Goal: Communication & Community: Answer question/provide support

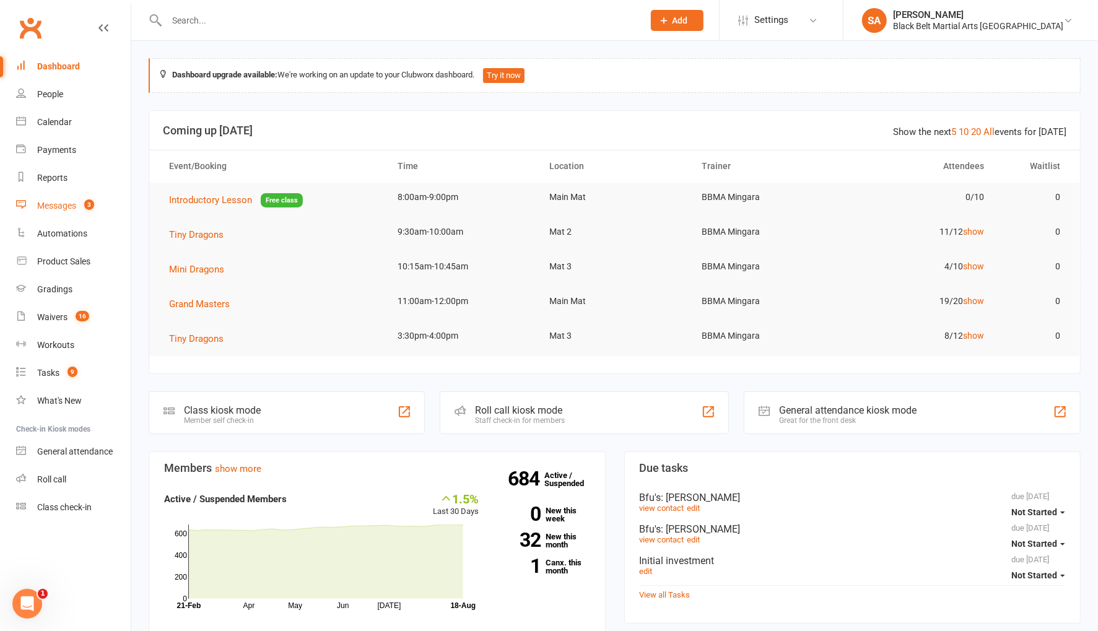
click at [43, 212] on link "Messages 3" at bounding box center [73, 206] width 115 height 28
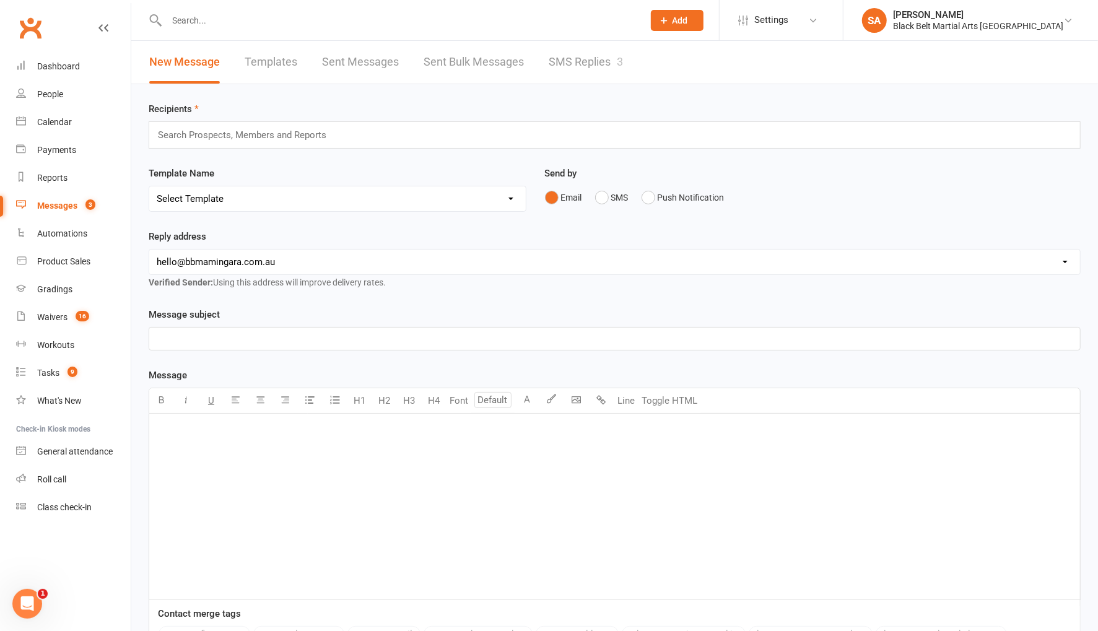
click at [567, 59] on link "SMS Replies 3" at bounding box center [586, 62] width 74 height 43
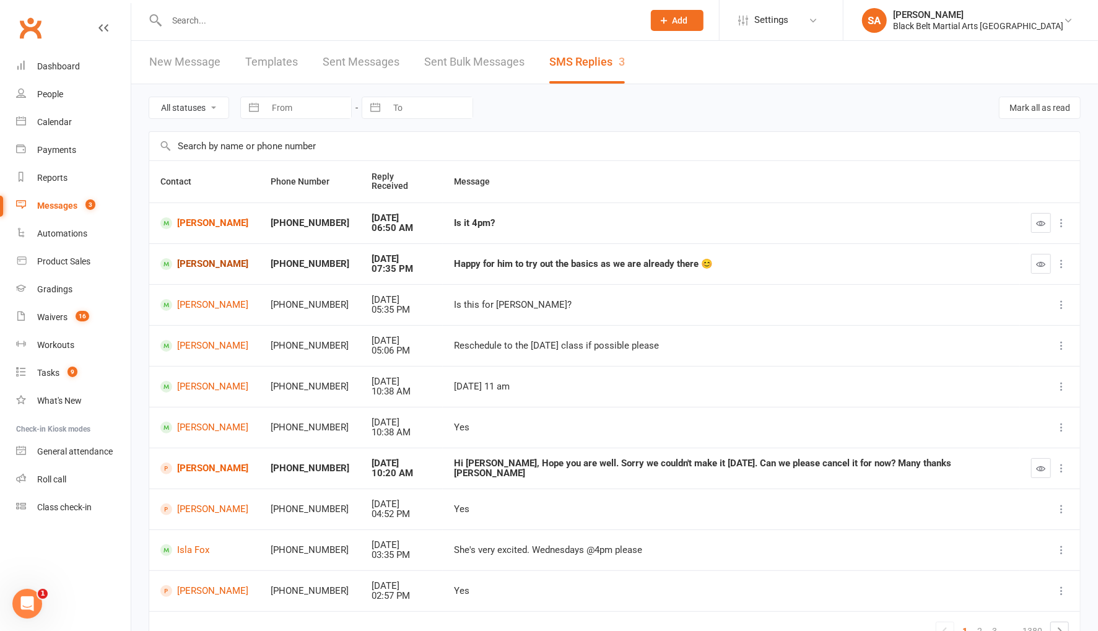
click at [214, 258] on link "[PERSON_NAME]" at bounding box center [204, 264] width 88 height 12
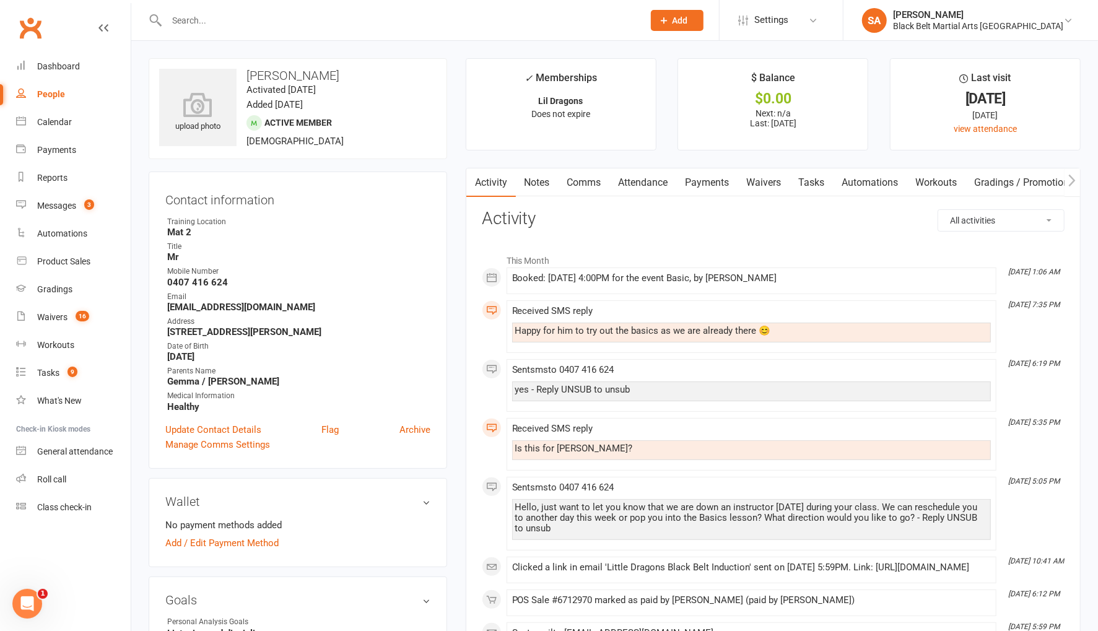
click at [579, 183] on link "Comms" at bounding box center [584, 183] width 51 height 28
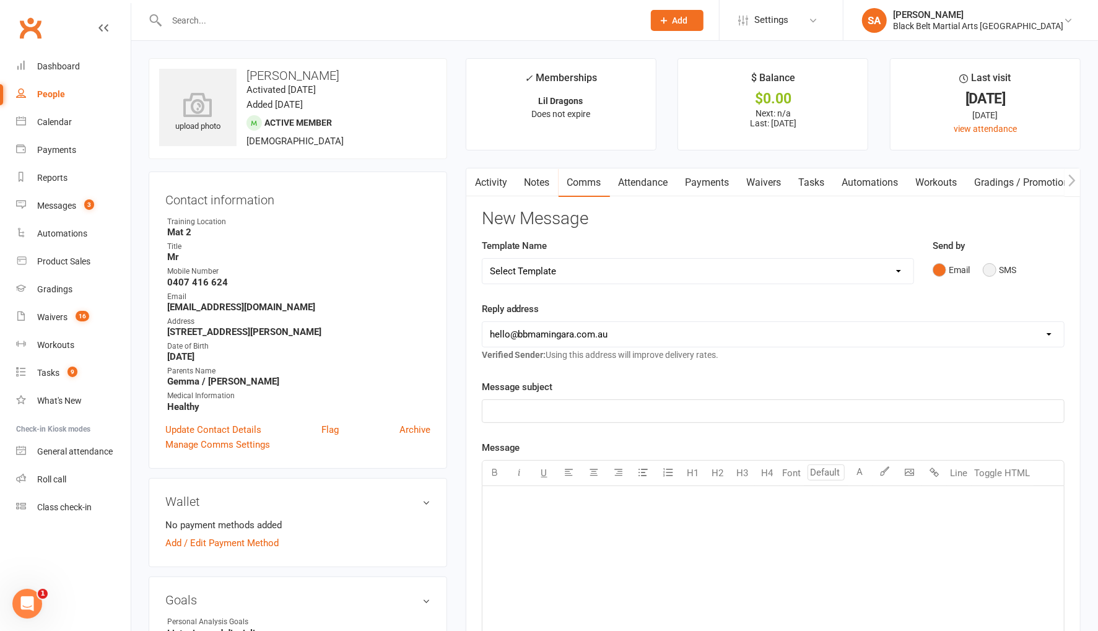
click at [991, 267] on button "SMS" at bounding box center [999, 270] width 33 height 24
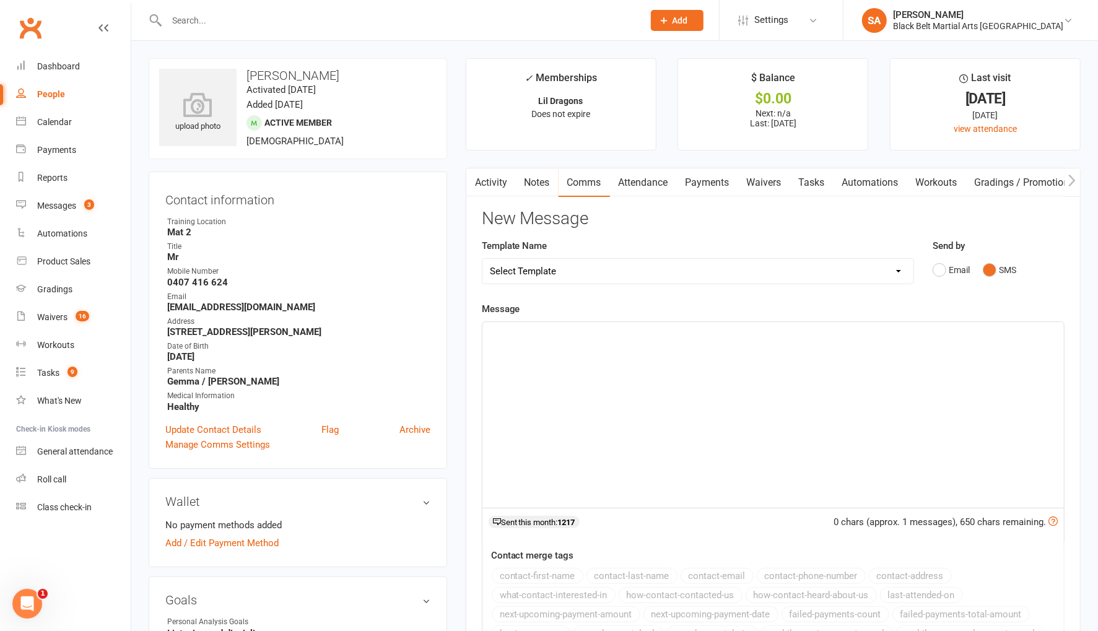
click at [716, 351] on div "﻿" at bounding box center [774, 415] width 582 height 186
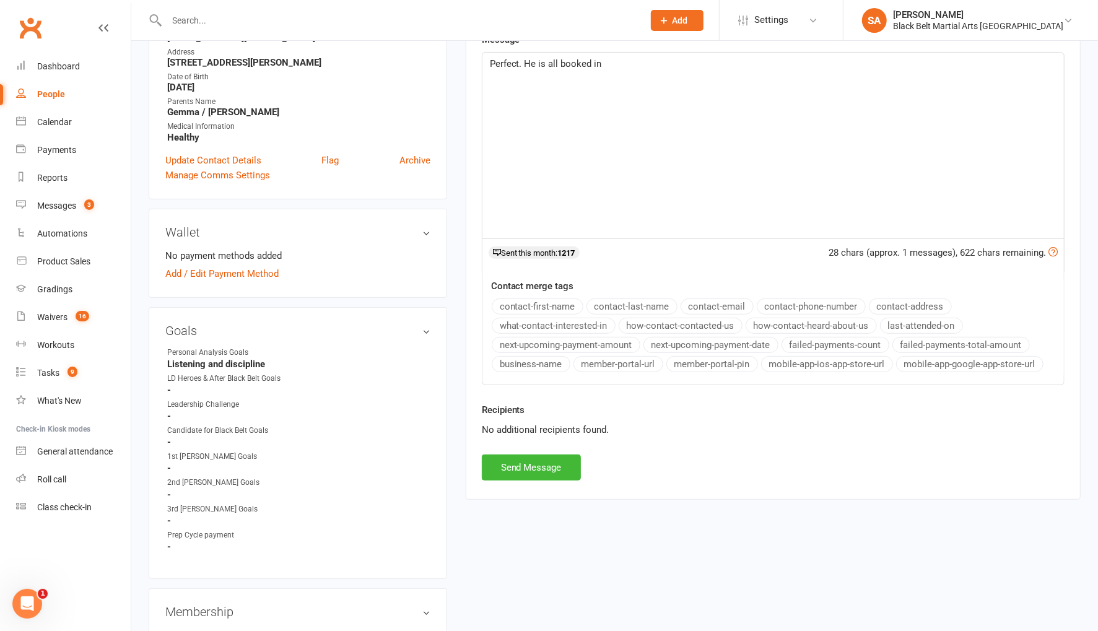
scroll to position [271, 0]
drag, startPoint x: 517, startPoint y: 455, endPoint x: 493, endPoint y: 442, distance: 26.9
click at [517, 455] on button "Send Message" at bounding box center [531, 466] width 99 height 26
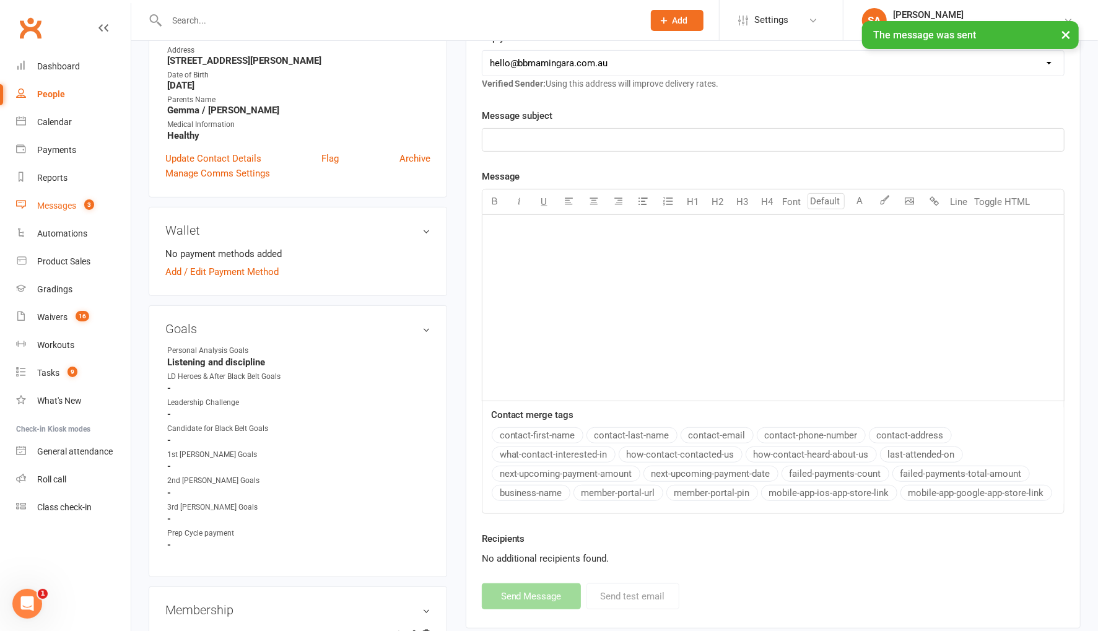
click at [58, 207] on div "Messages" at bounding box center [56, 206] width 39 height 10
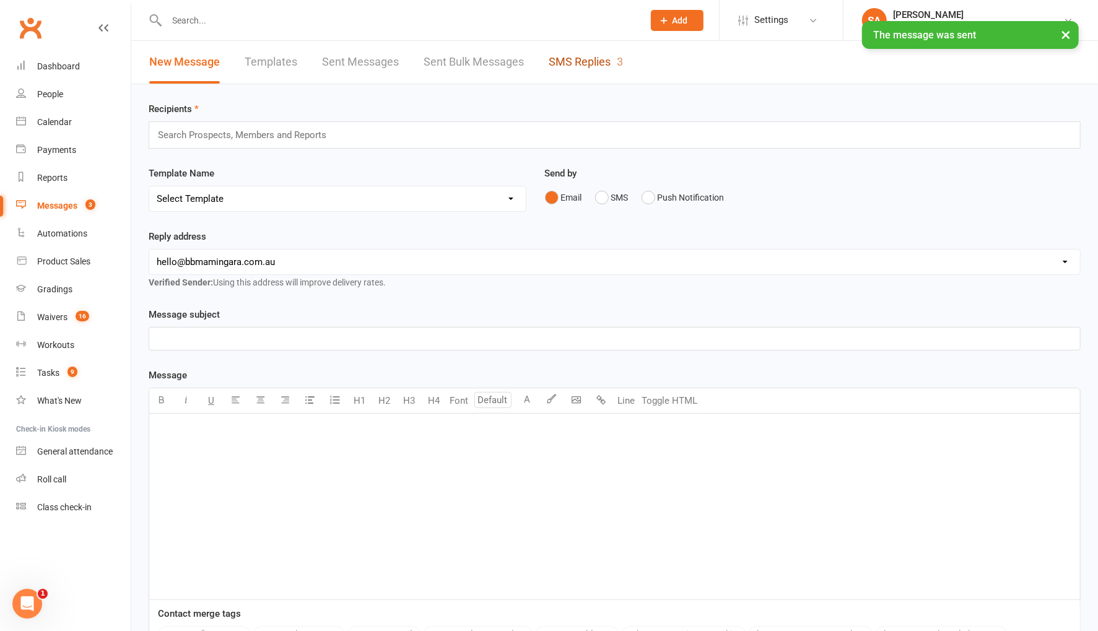
drag, startPoint x: 584, startPoint y: 57, endPoint x: 585, endPoint y: 69, distance: 12.5
click at [584, 57] on link "SMS Replies 3" at bounding box center [586, 62] width 74 height 43
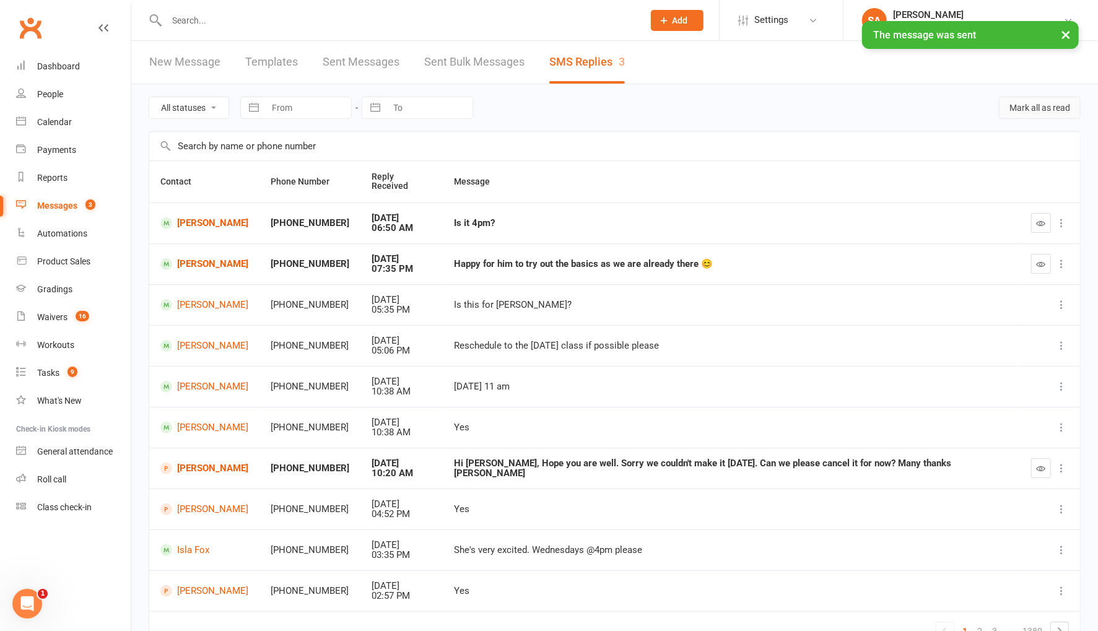
click at [1015, 109] on button "Mark all as read" at bounding box center [1040, 108] width 82 height 22
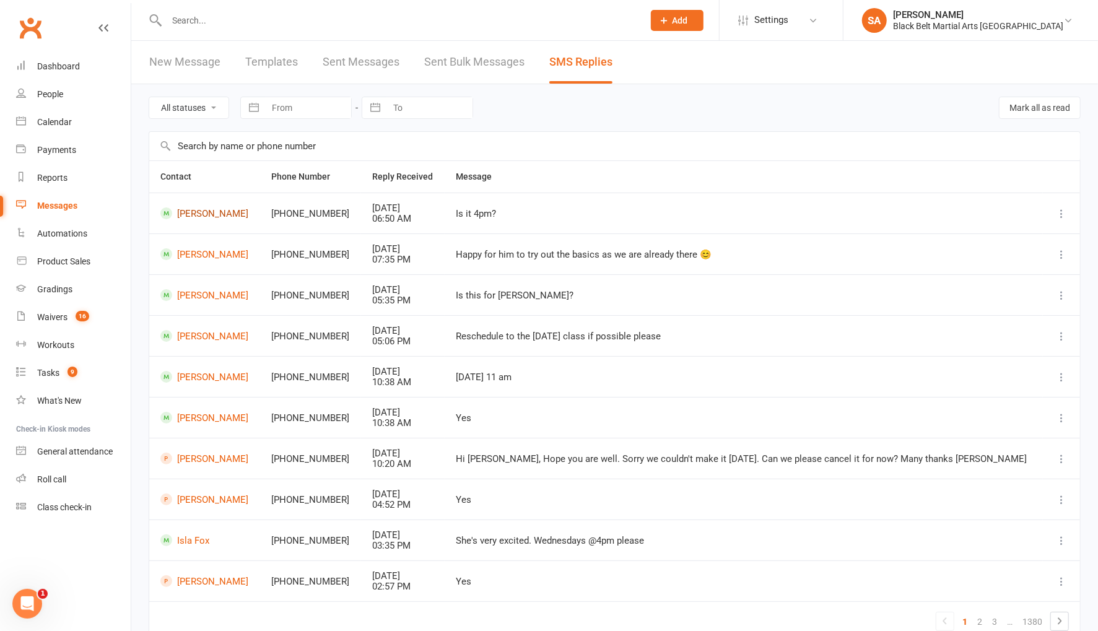
click at [190, 211] on link "[PERSON_NAME]" at bounding box center [204, 214] width 89 height 12
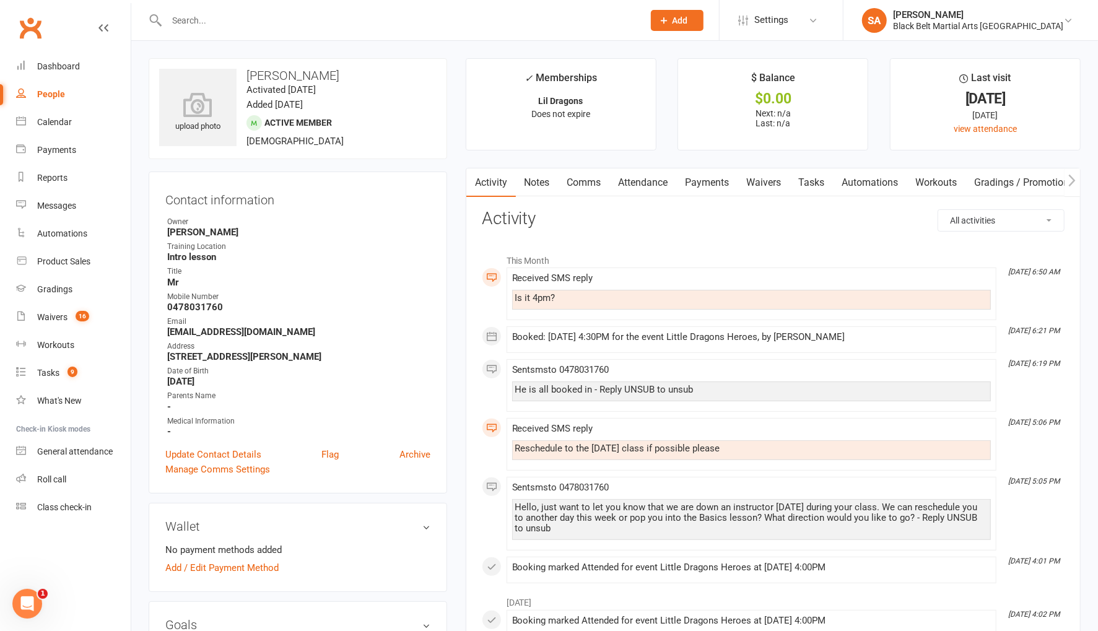
click at [575, 179] on link "Comms" at bounding box center [584, 183] width 51 height 28
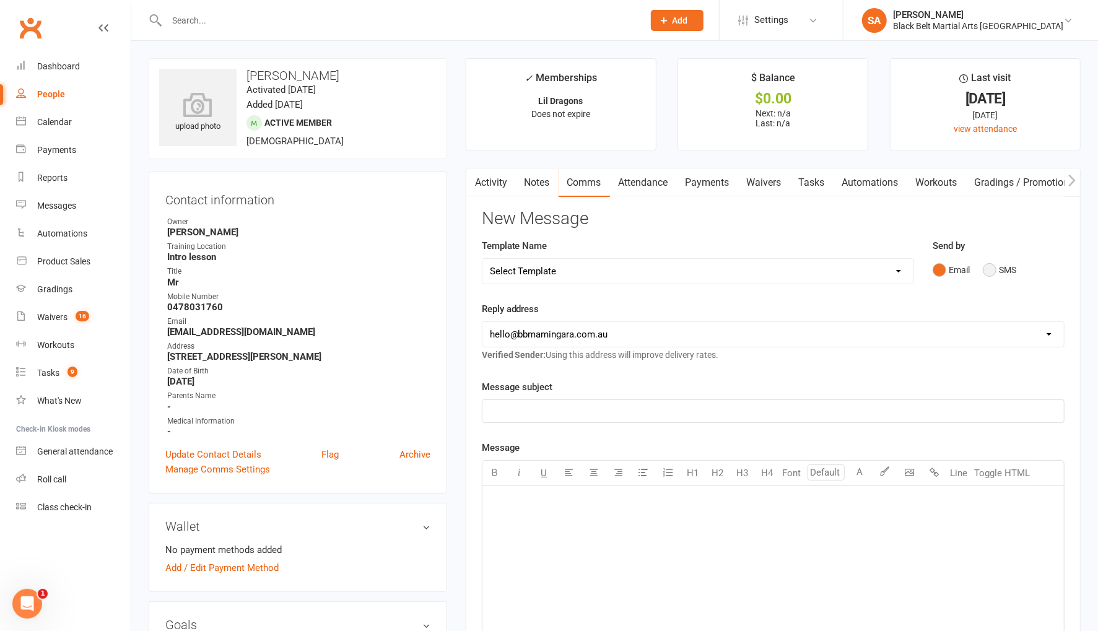
click at [995, 270] on button "SMS" at bounding box center [999, 270] width 33 height 24
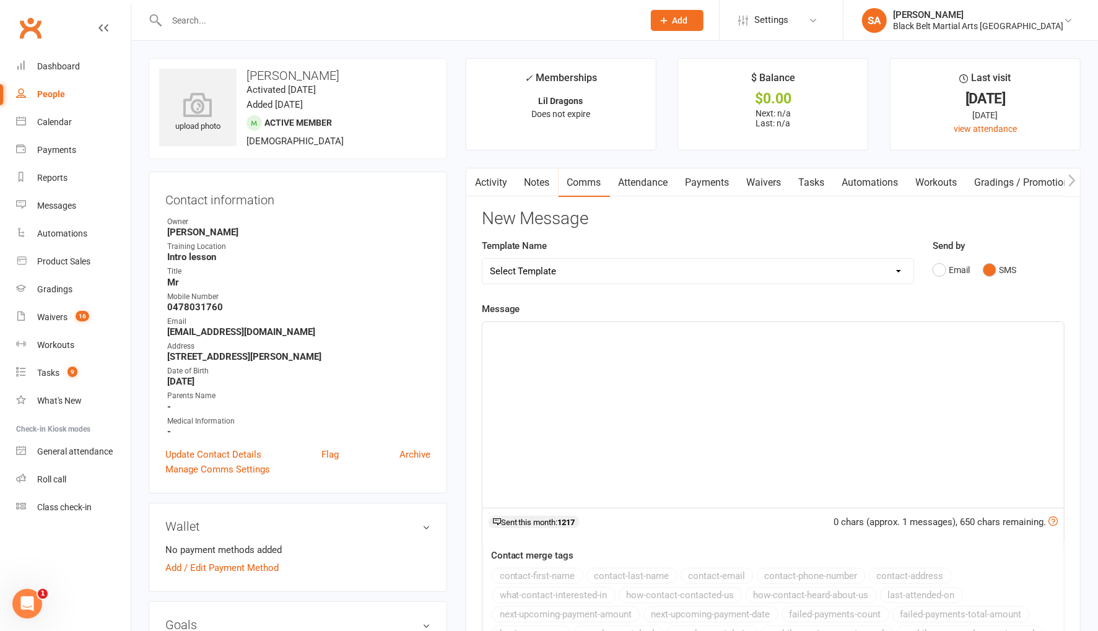
click at [684, 398] on div "﻿" at bounding box center [774, 415] width 582 height 186
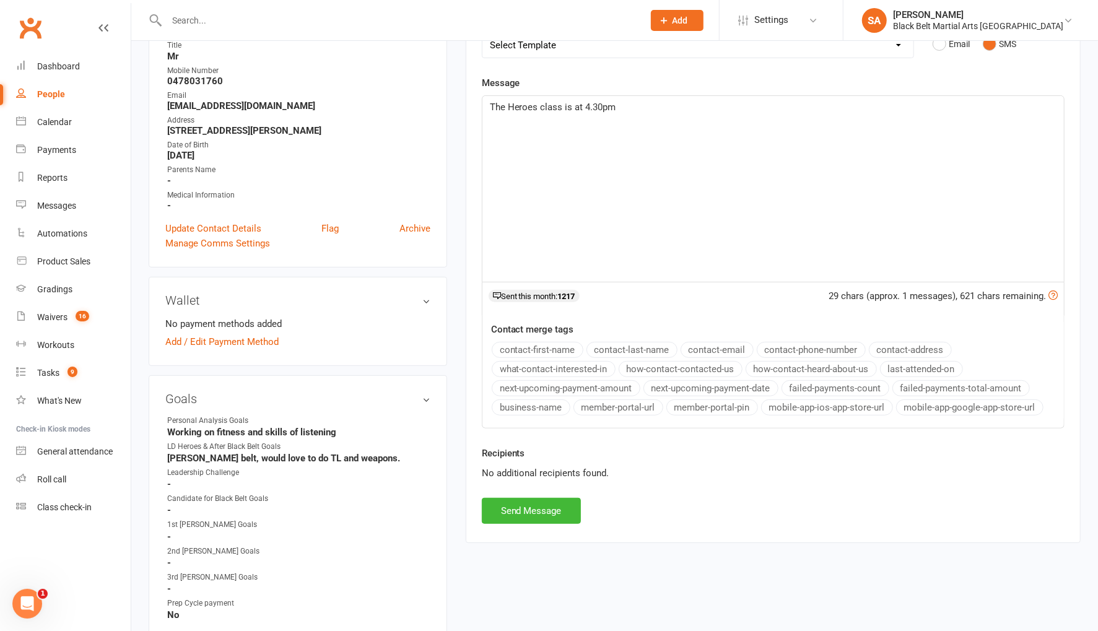
scroll to position [237, 0]
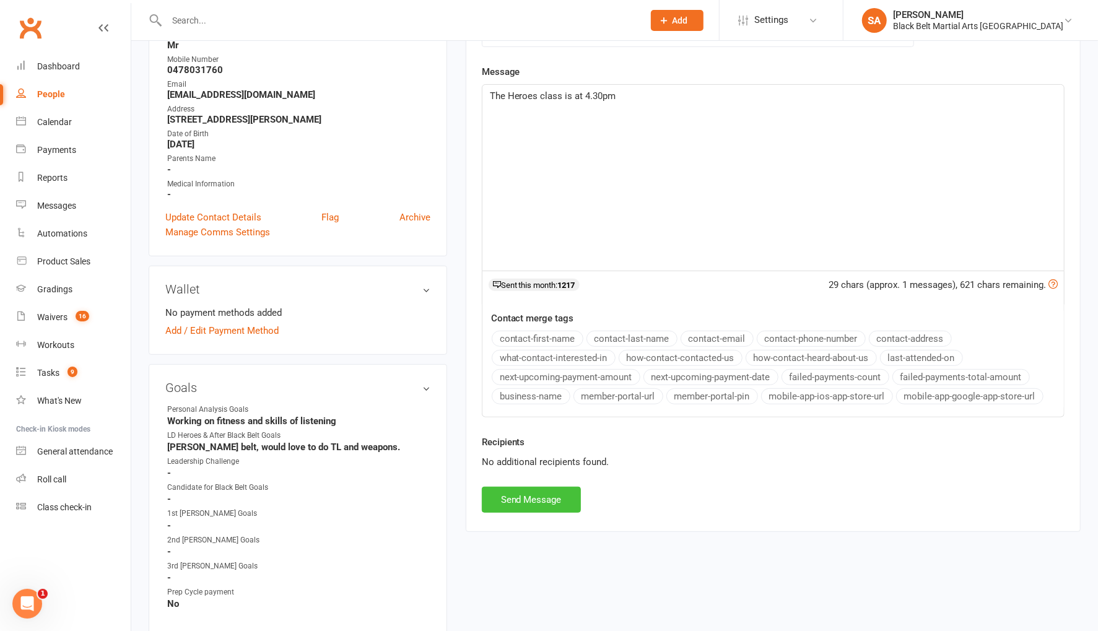
click at [554, 496] on button "Send Message" at bounding box center [531, 500] width 99 height 26
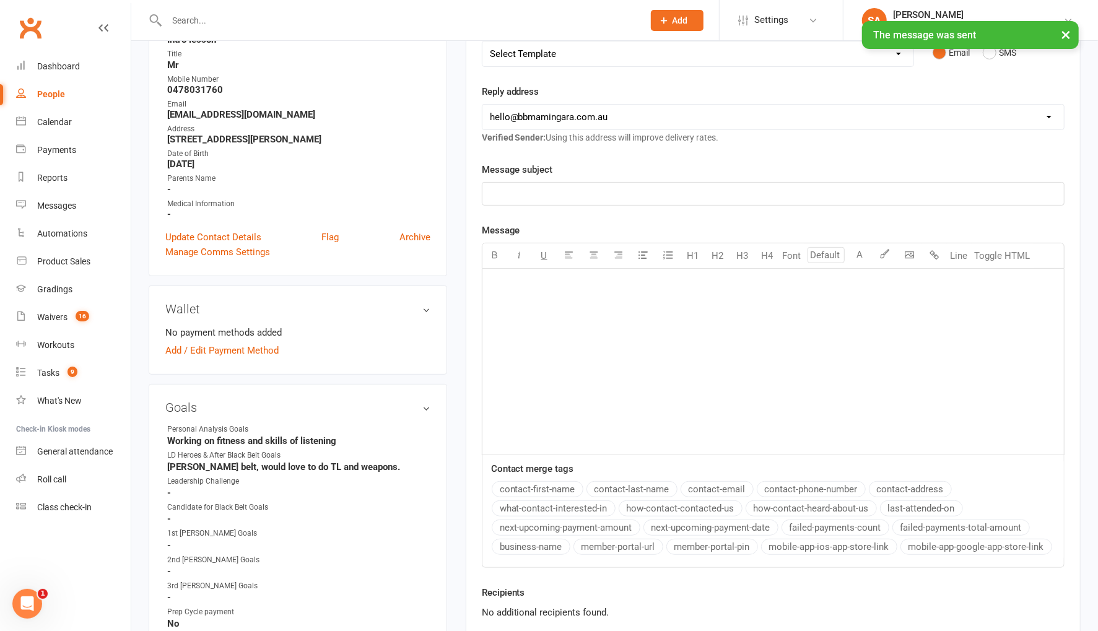
scroll to position [0, 0]
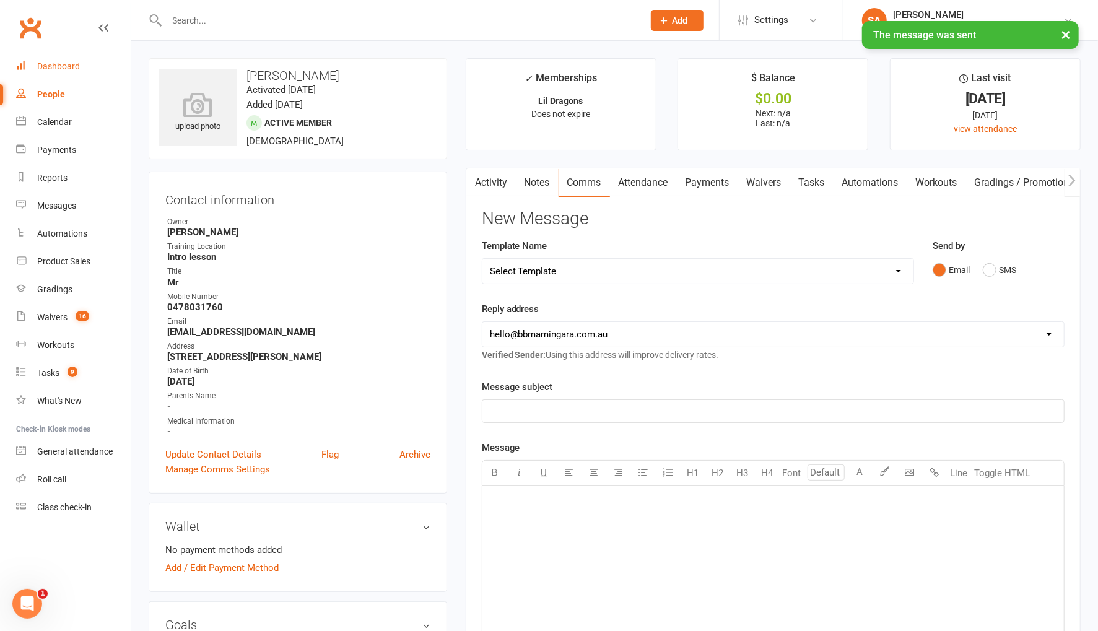
click at [68, 56] on link "Dashboard" at bounding box center [73, 67] width 115 height 28
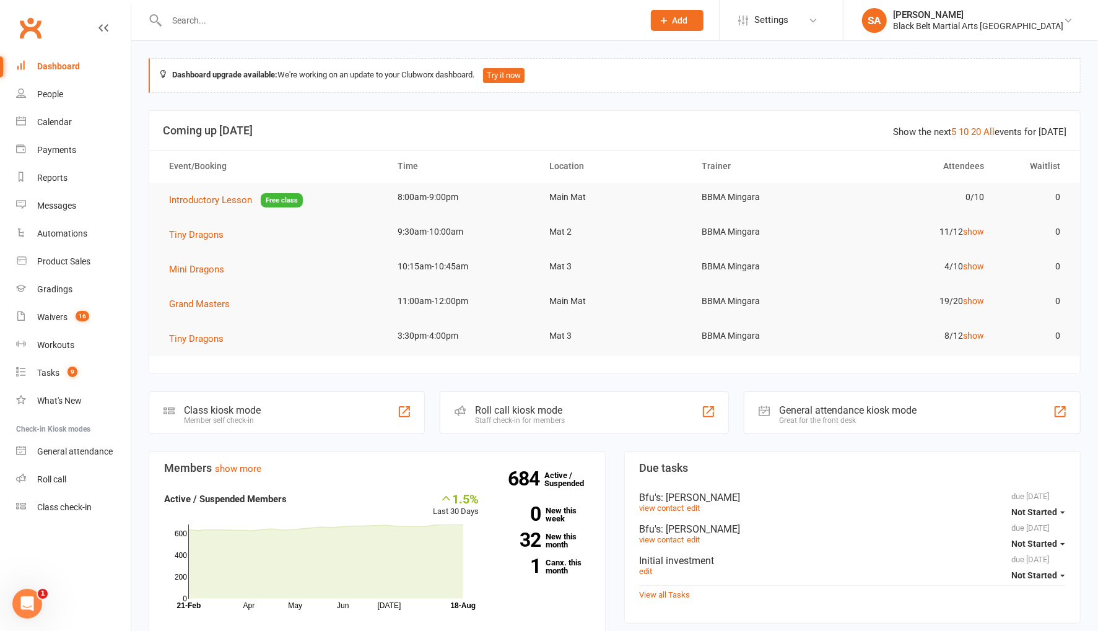
click at [324, 14] on input "text" at bounding box center [399, 20] width 472 height 17
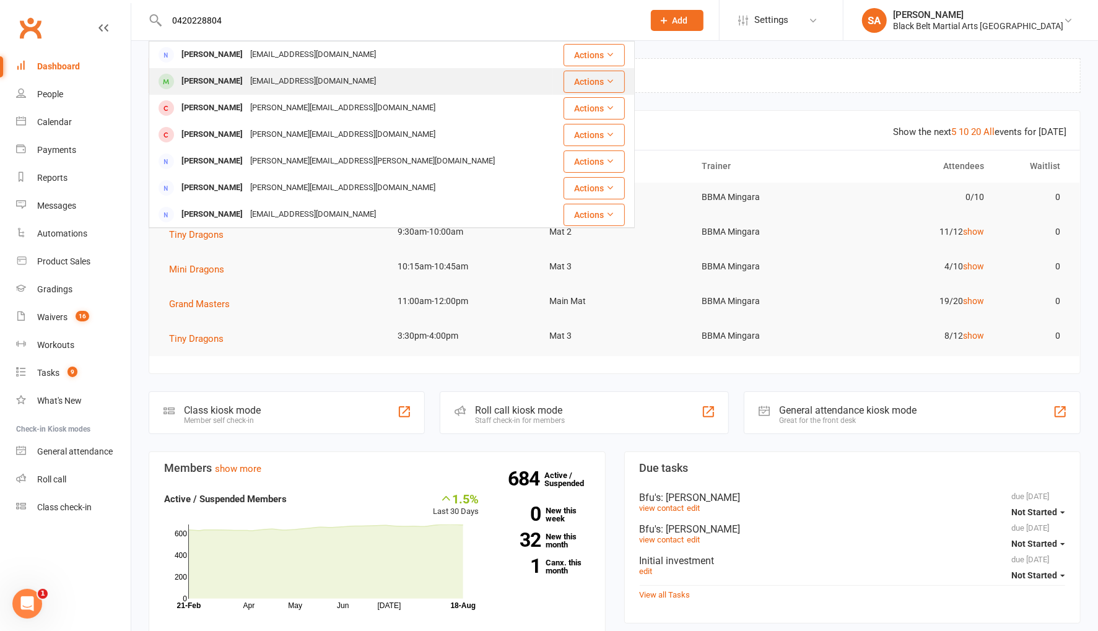
type input "0420228804"
click at [300, 81] on div "alexandraorourke91@gmail.com" at bounding box center [313, 81] width 133 height 18
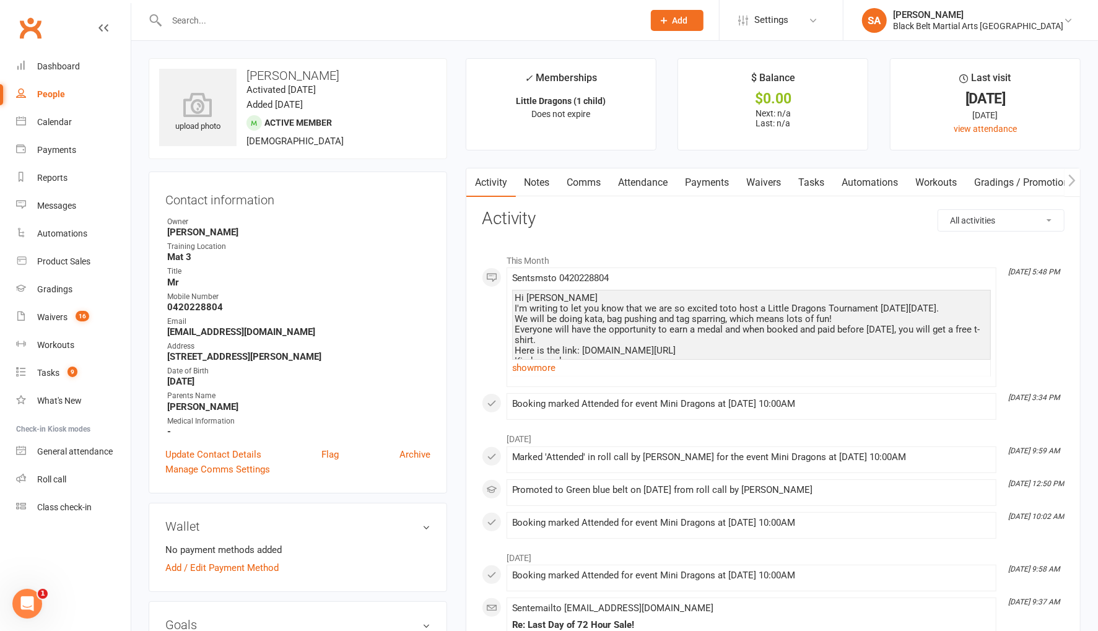
click at [598, 182] on link "Comms" at bounding box center [584, 183] width 51 height 28
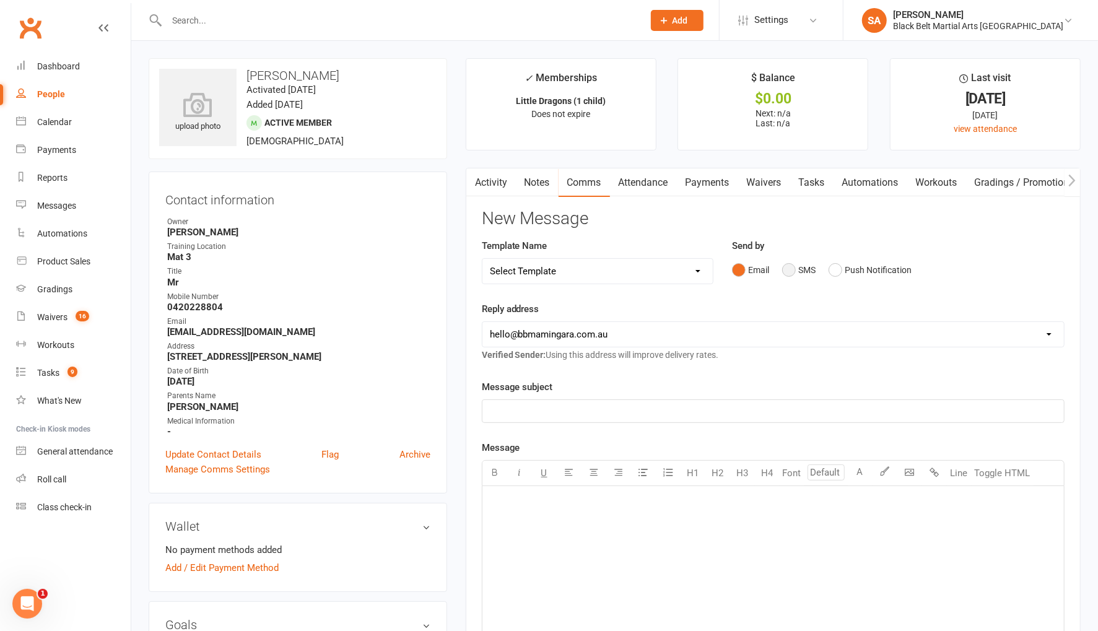
click at [797, 270] on button "SMS" at bounding box center [799, 270] width 33 height 24
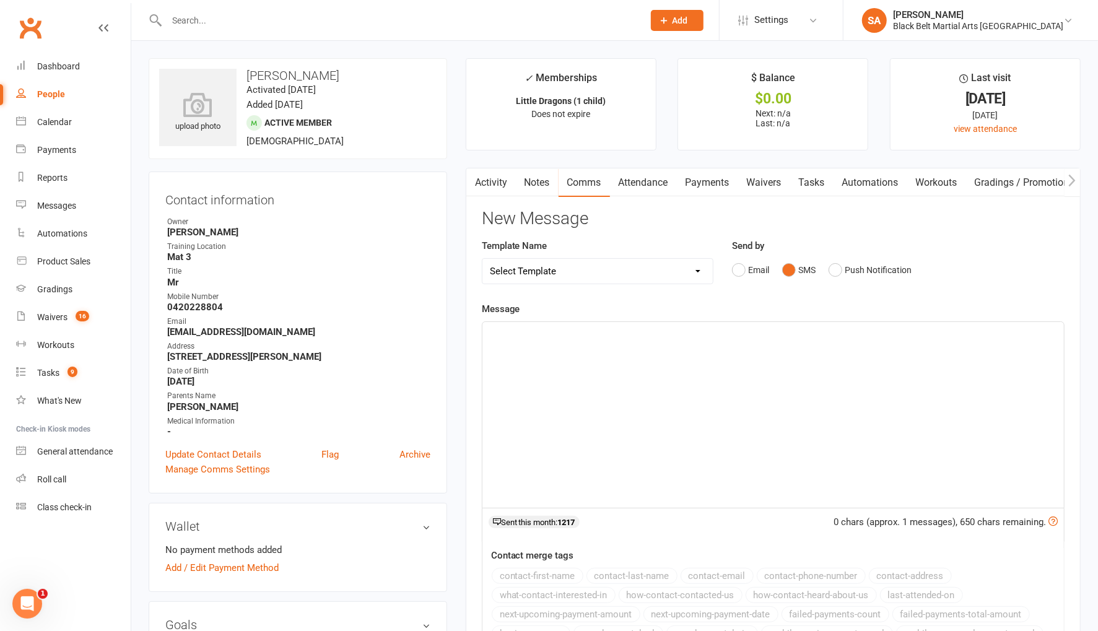
click at [783, 342] on div "﻿" at bounding box center [774, 415] width 582 height 186
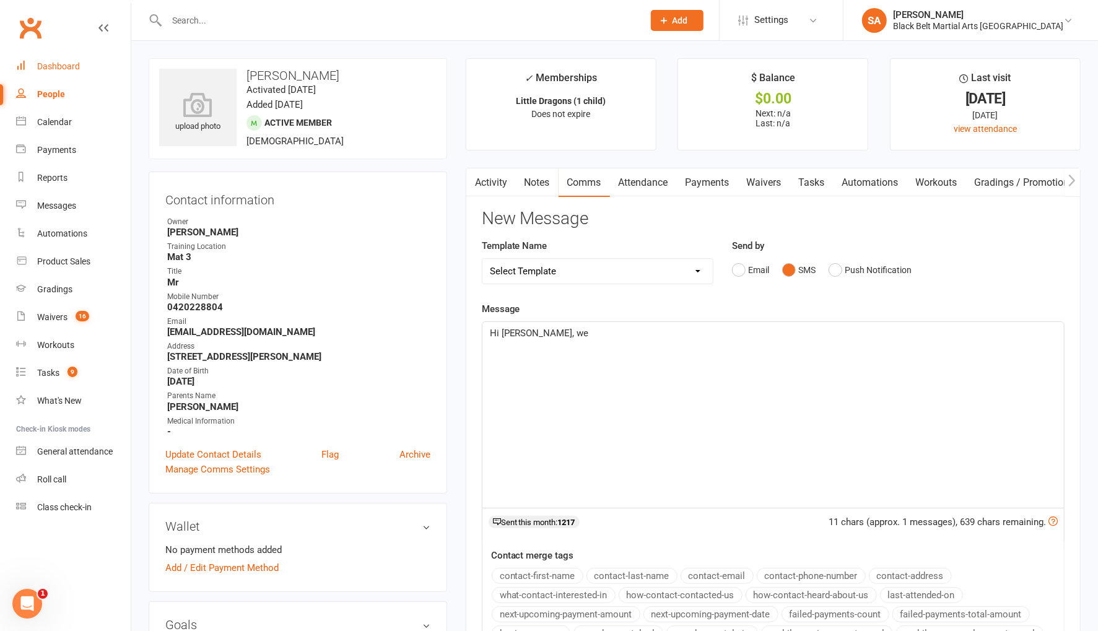
click at [53, 68] on div "Dashboard" at bounding box center [58, 66] width 43 height 10
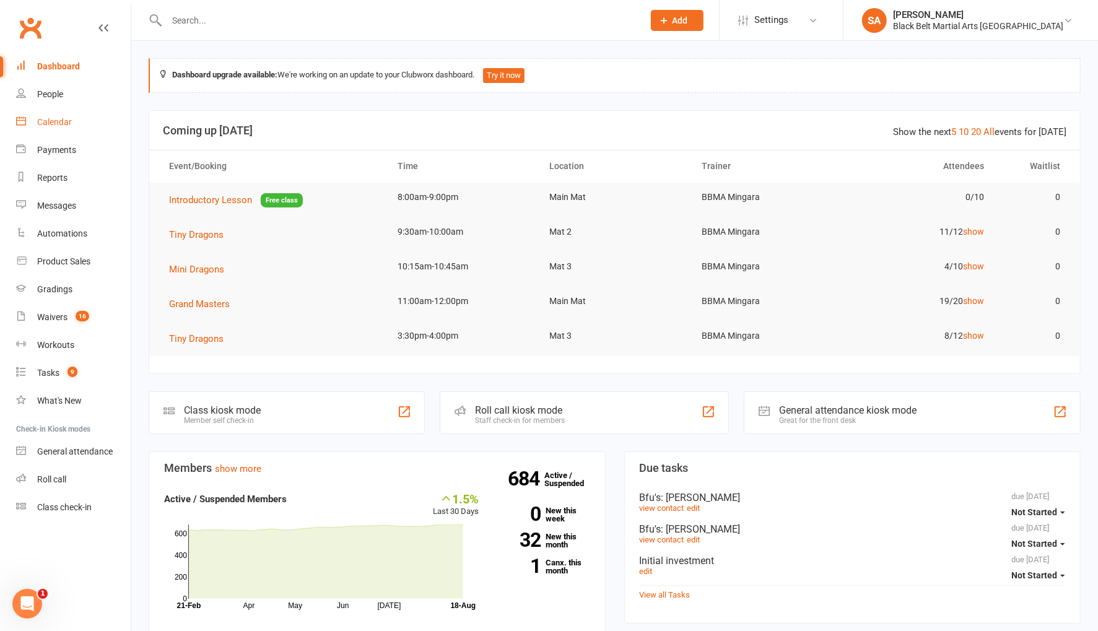
click at [72, 126] on link "Calendar" at bounding box center [73, 122] width 115 height 28
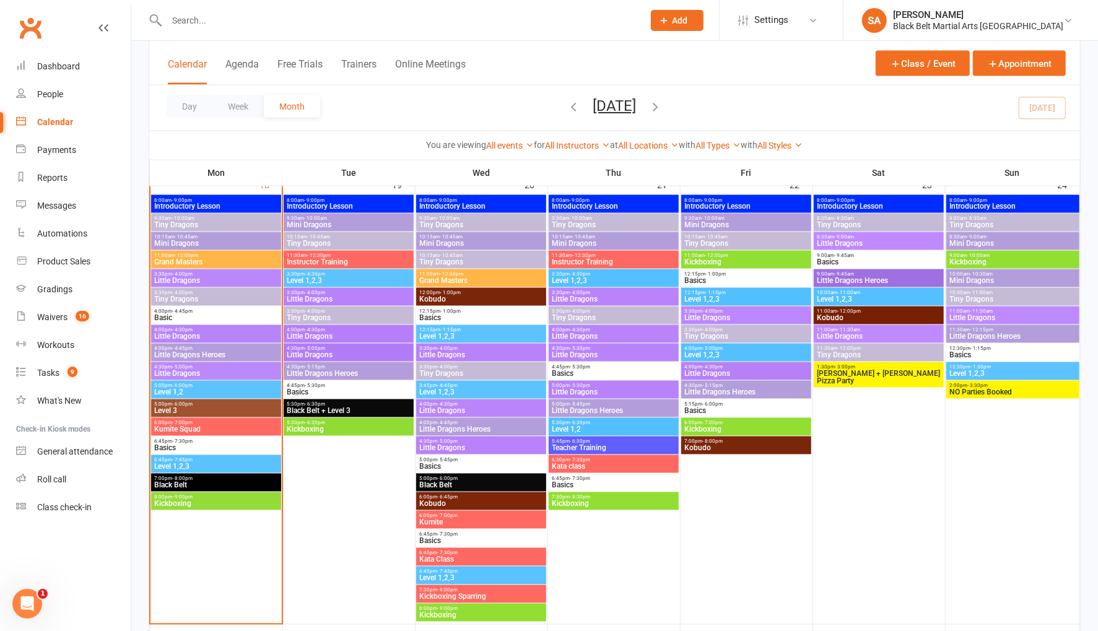
scroll to position [1442, 0]
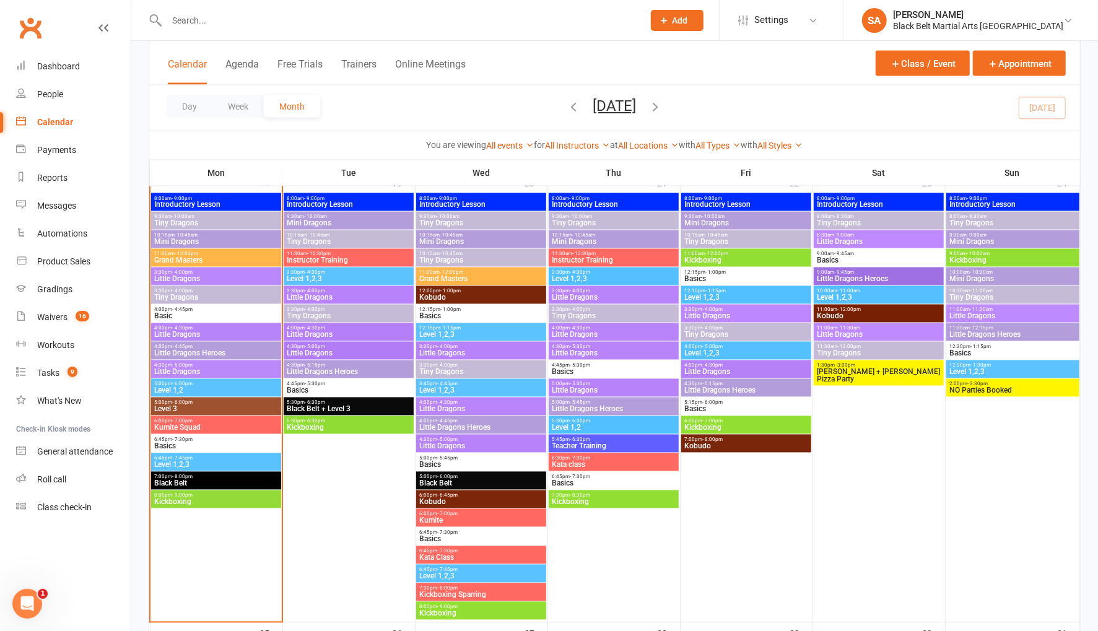
click at [248, 220] on span "Tiny Dragons" at bounding box center [216, 223] width 125 height 7
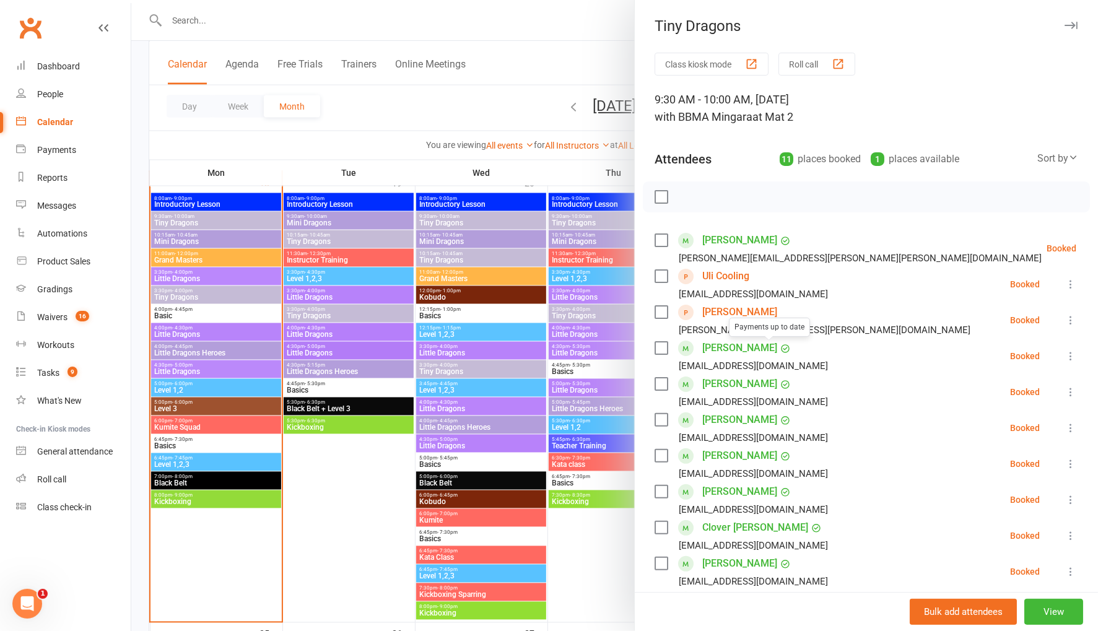
scroll to position [171, 0]
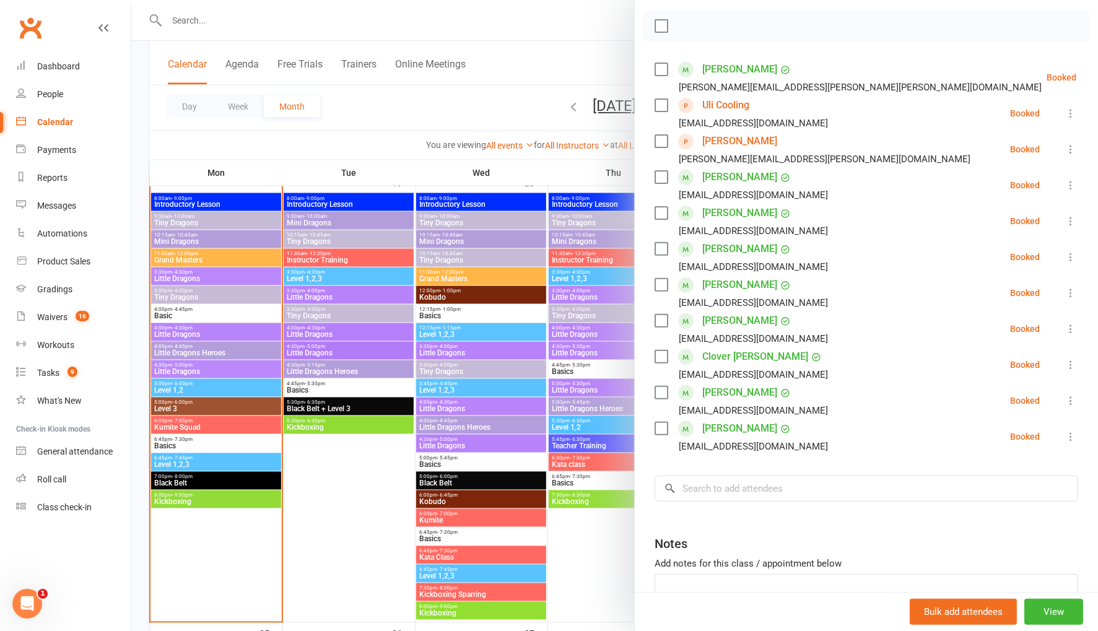
click at [666, 104] on label at bounding box center [661, 105] width 12 height 12
click at [666, 141] on label at bounding box center [661, 141] width 12 height 12
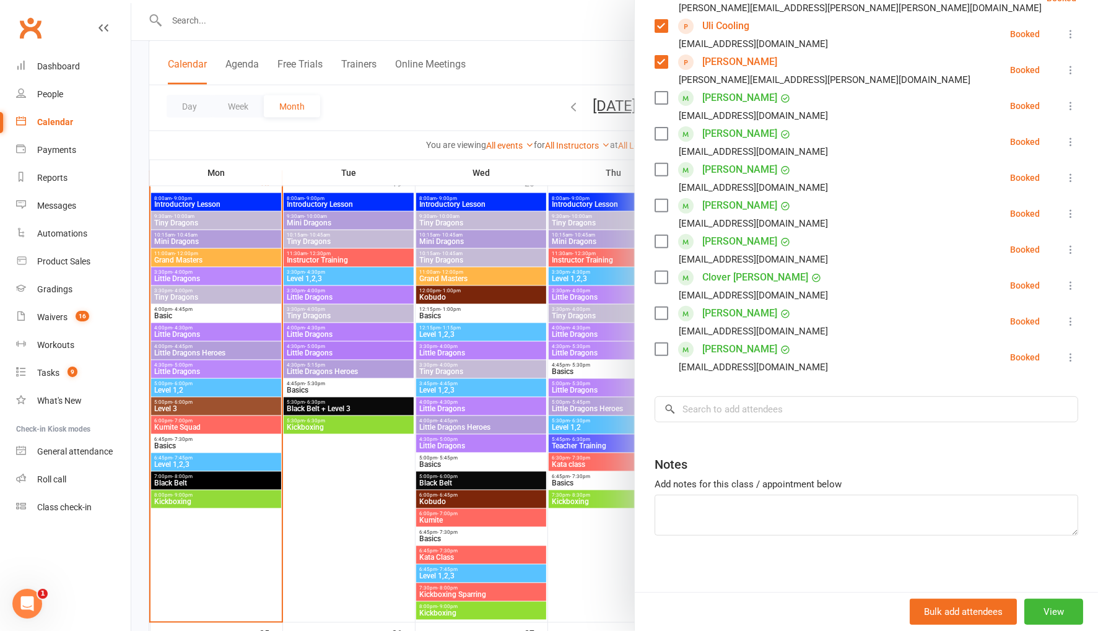
scroll to position [253, 0]
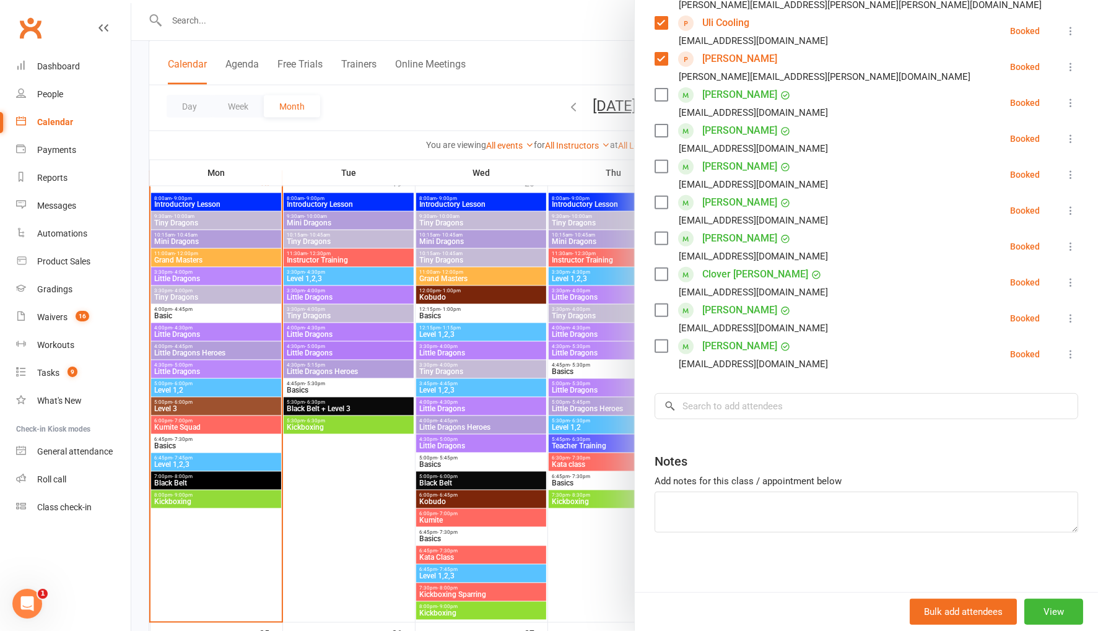
click at [655, 166] on label at bounding box center [661, 166] width 12 height 12
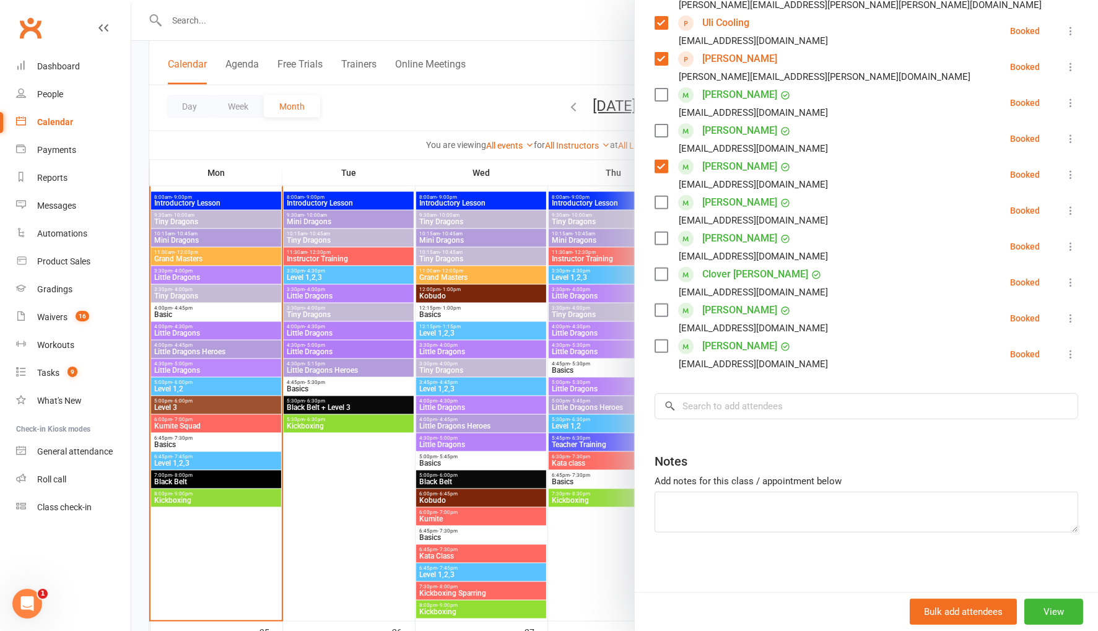
scroll to position [1450, 0]
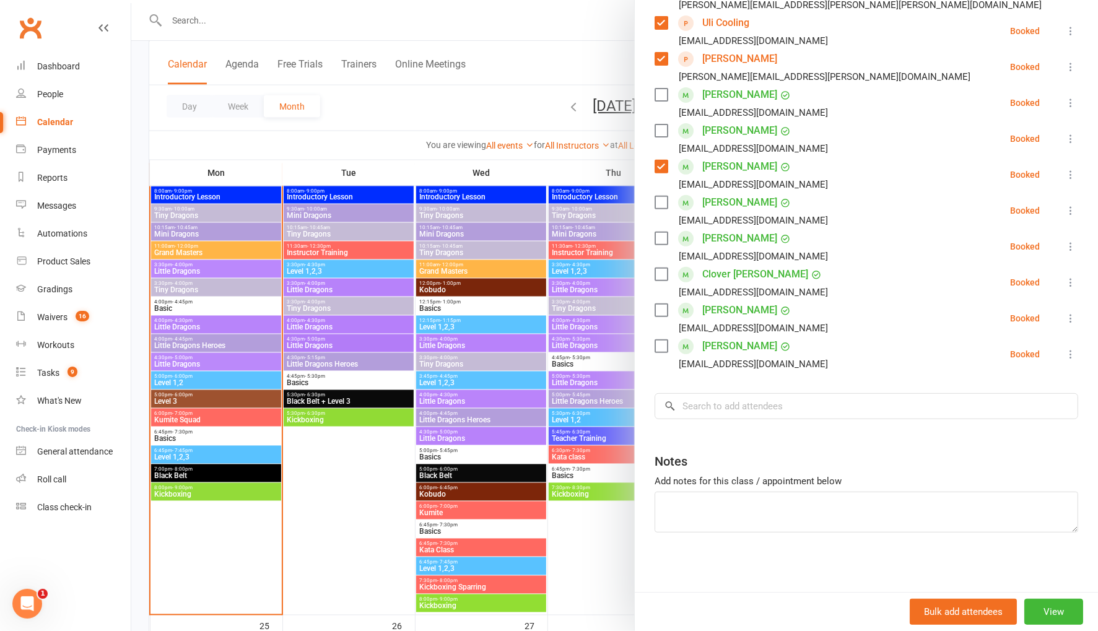
click at [660, 200] on label at bounding box center [661, 202] width 12 height 12
click at [660, 274] on label at bounding box center [661, 274] width 12 height 12
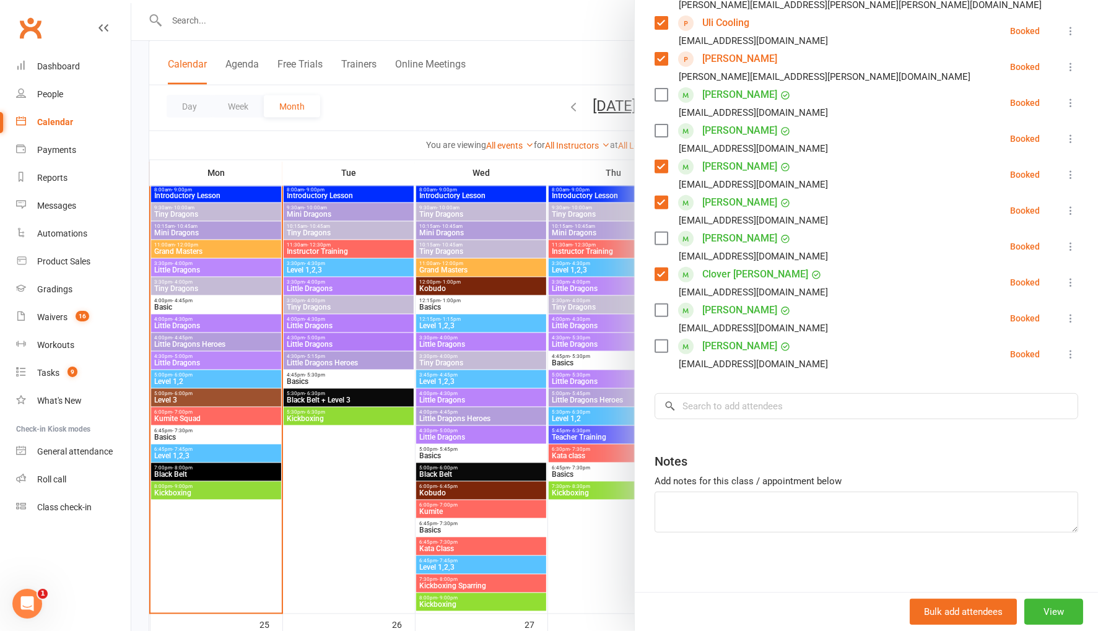
click at [663, 309] on label at bounding box center [661, 310] width 12 height 12
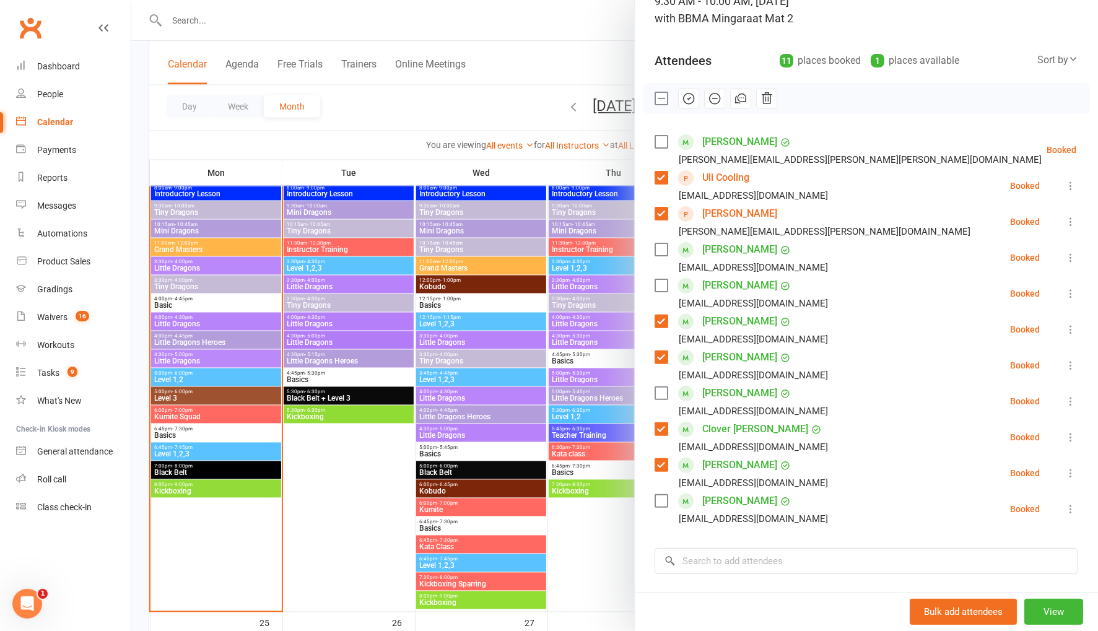
scroll to position [24, 0]
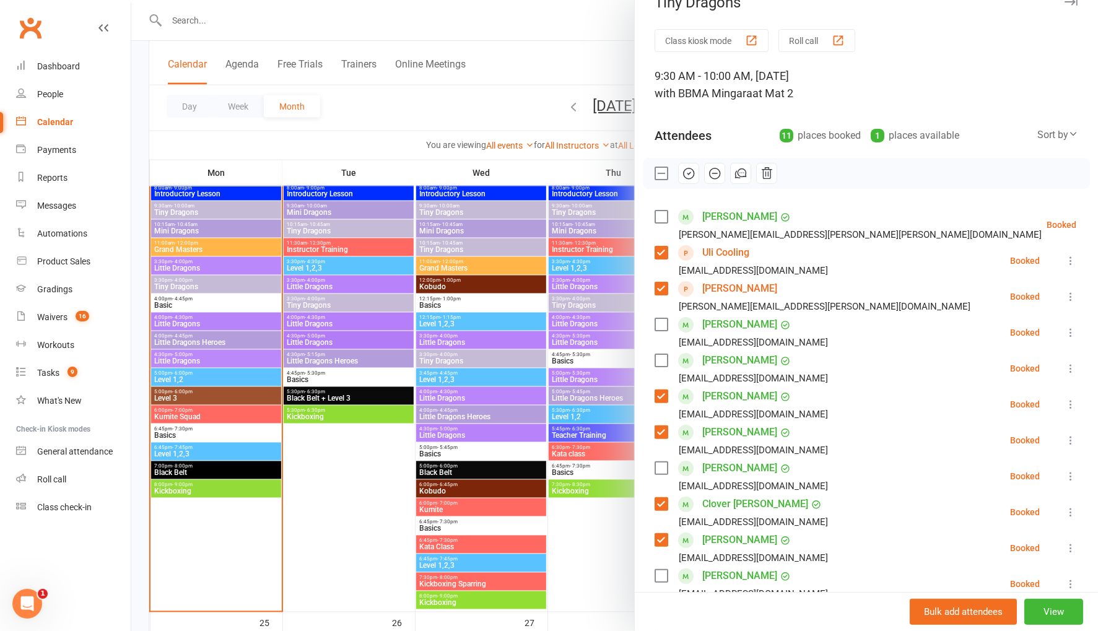
click at [680, 169] on button "button" at bounding box center [688, 173] width 21 height 21
click at [657, 324] on label at bounding box center [661, 324] width 12 height 12
click at [662, 213] on label at bounding box center [661, 217] width 12 height 12
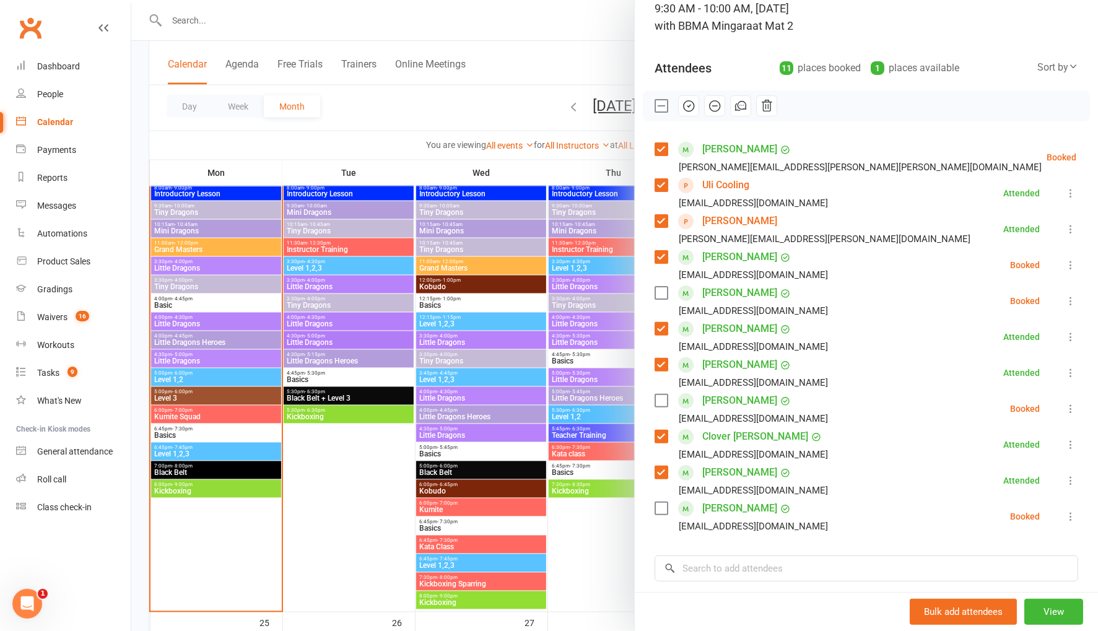
scroll to position [1452, 0]
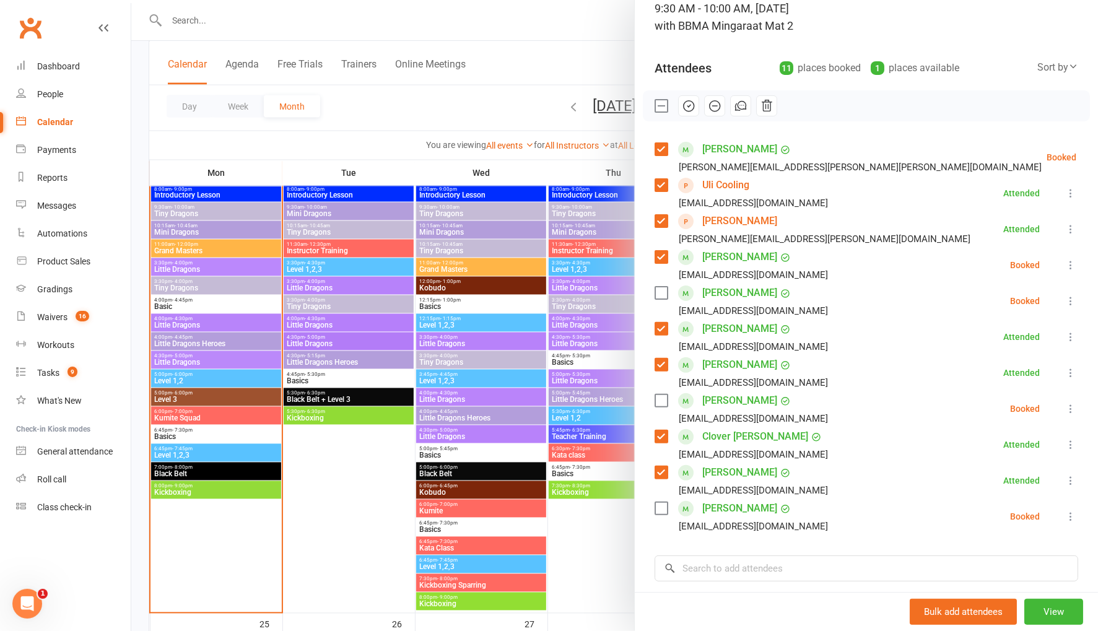
click at [685, 107] on icon "button" at bounding box center [689, 106] width 14 height 14
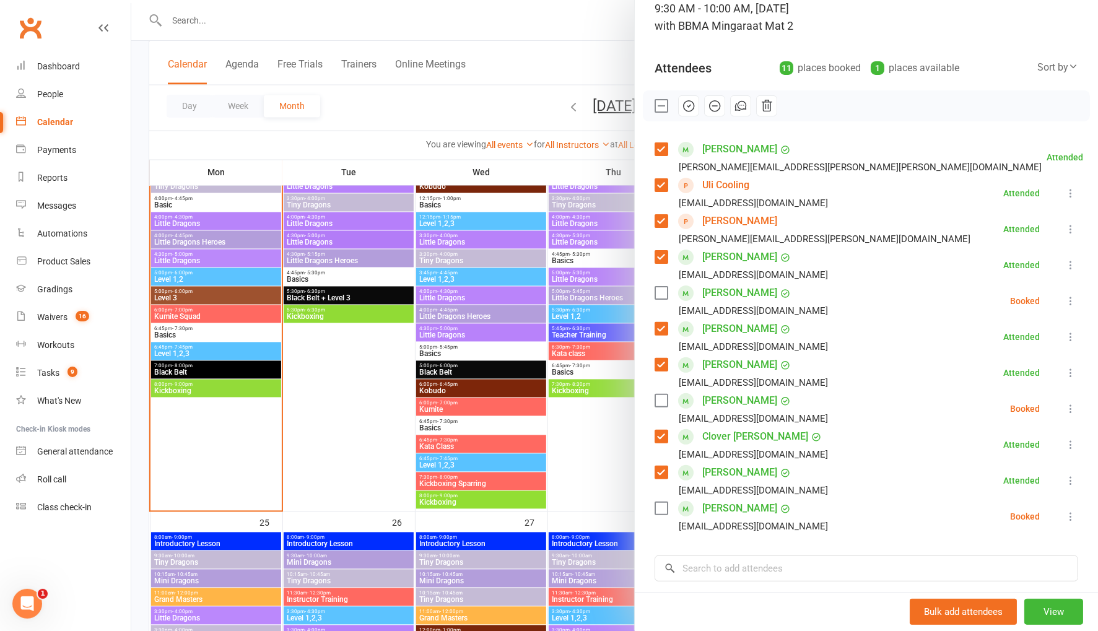
scroll to position [1560, 0]
